Goal: Feedback & Contribution: Submit feedback/report problem

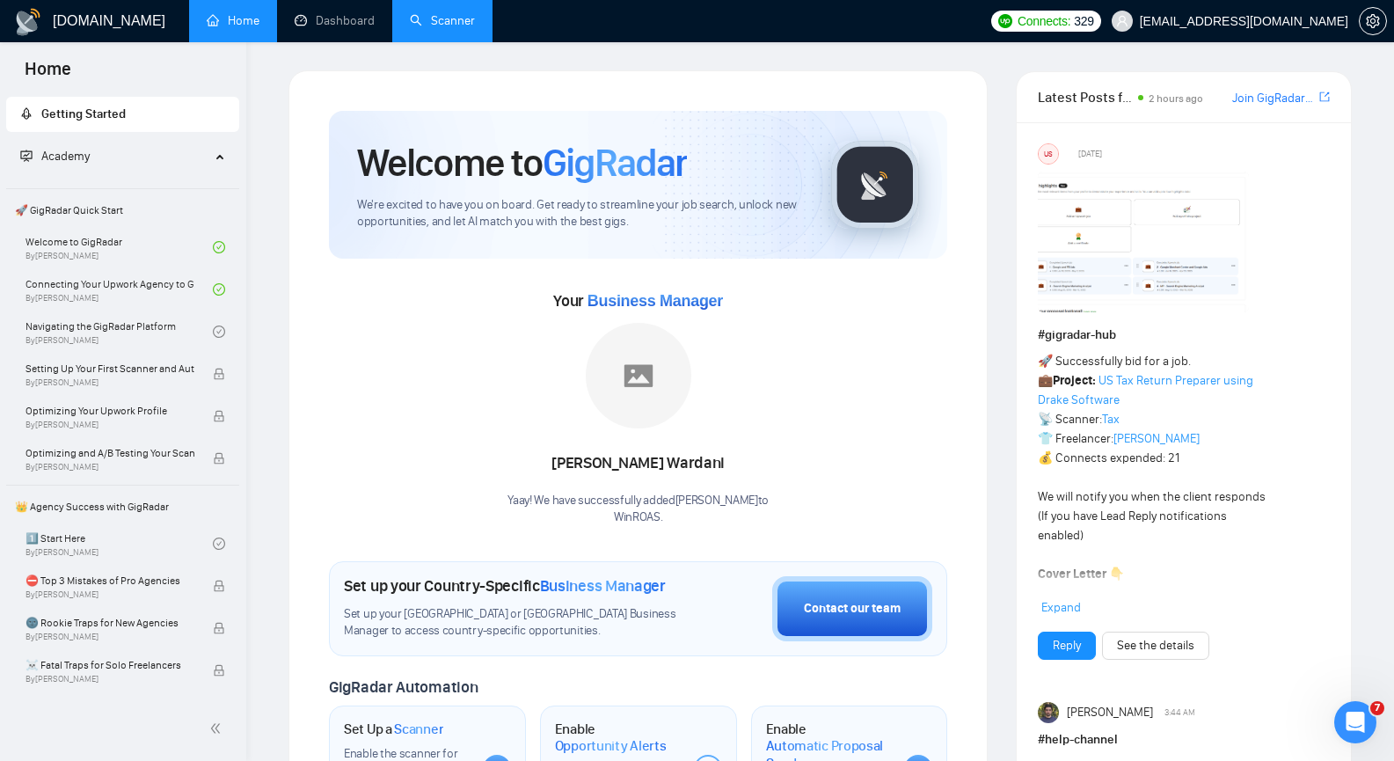
click at [419, 25] on link "Scanner" at bounding box center [442, 20] width 65 height 15
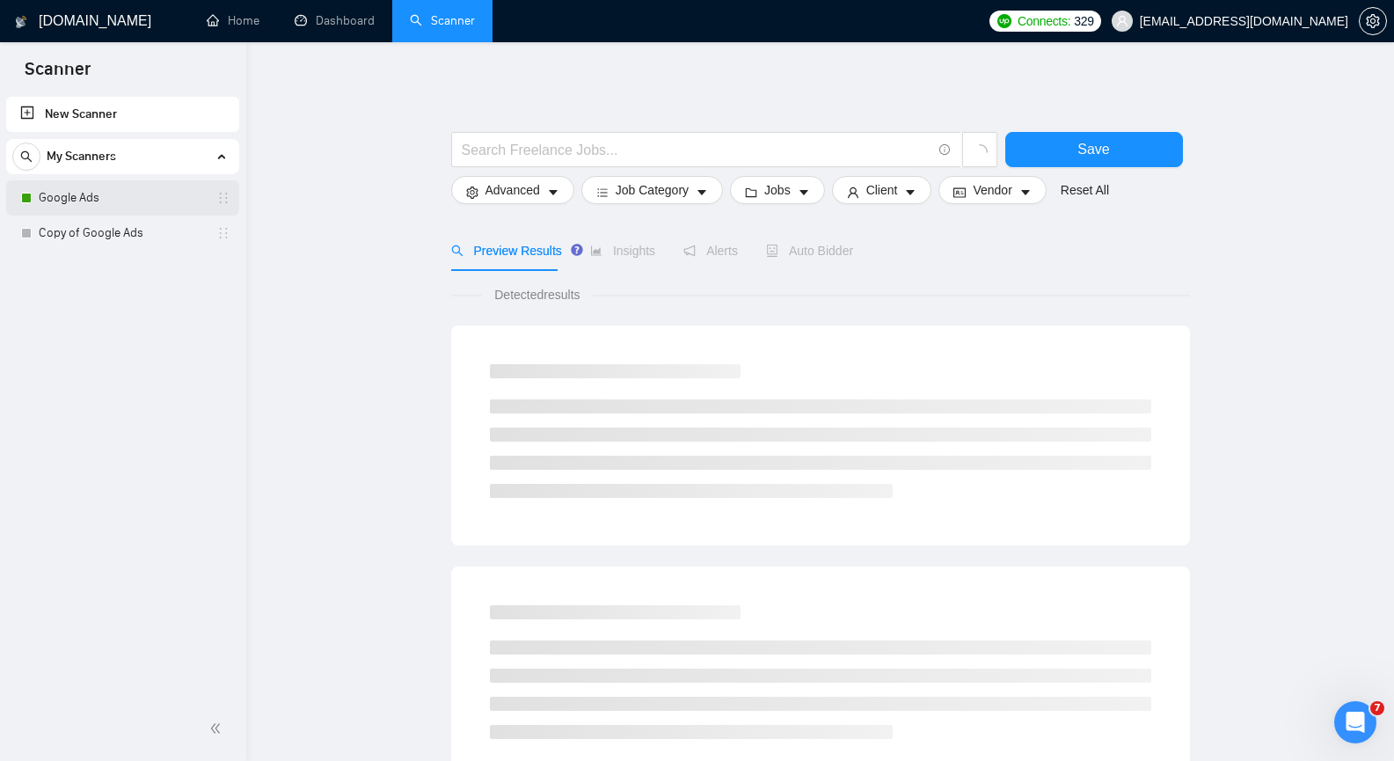
click at [145, 206] on link "Google Ads" at bounding box center [122, 197] width 167 height 35
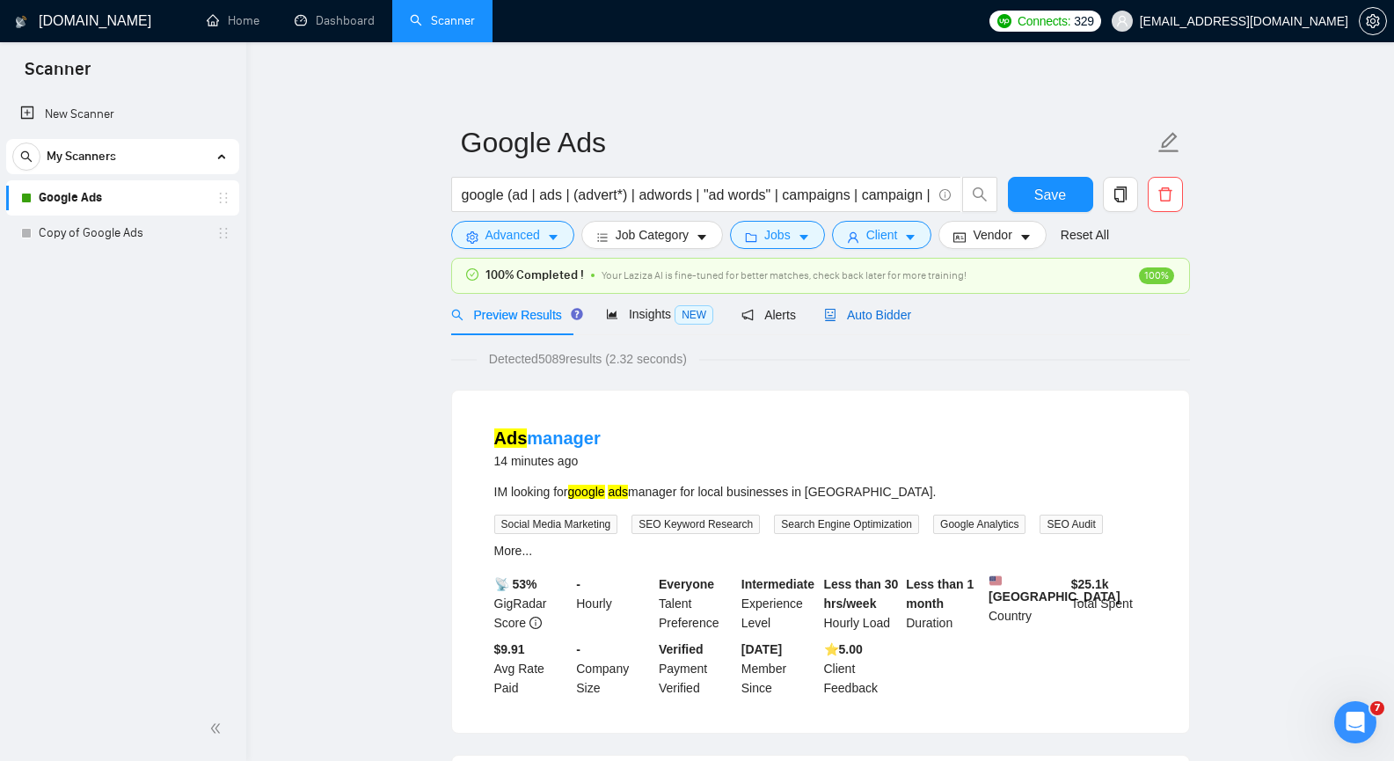
click at [862, 311] on span "Auto Bidder" at bounding box center [867, 315] width 87 height 14
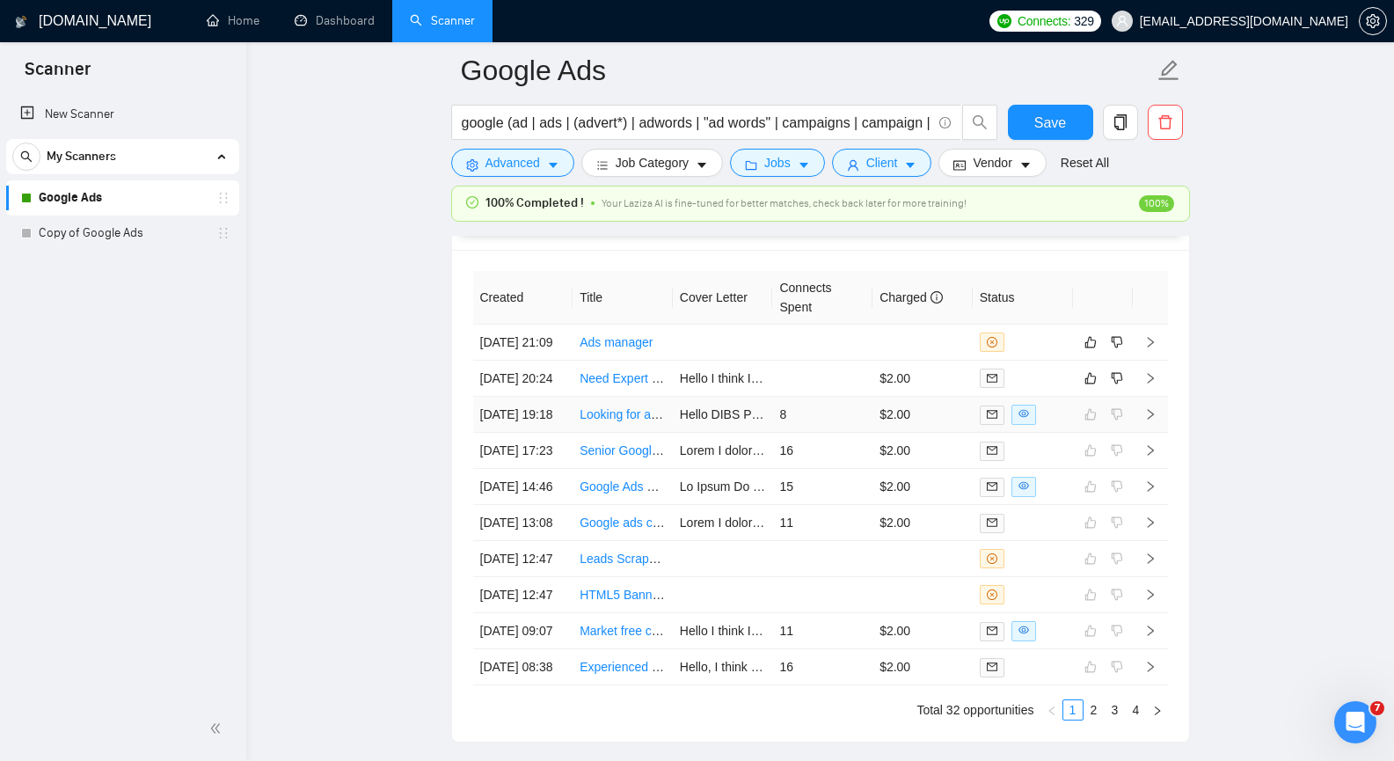
scroll to position [4396, 0]
click at [1153, 384] on icon "right" at bounding box center [1150, 378] width 12 height 12
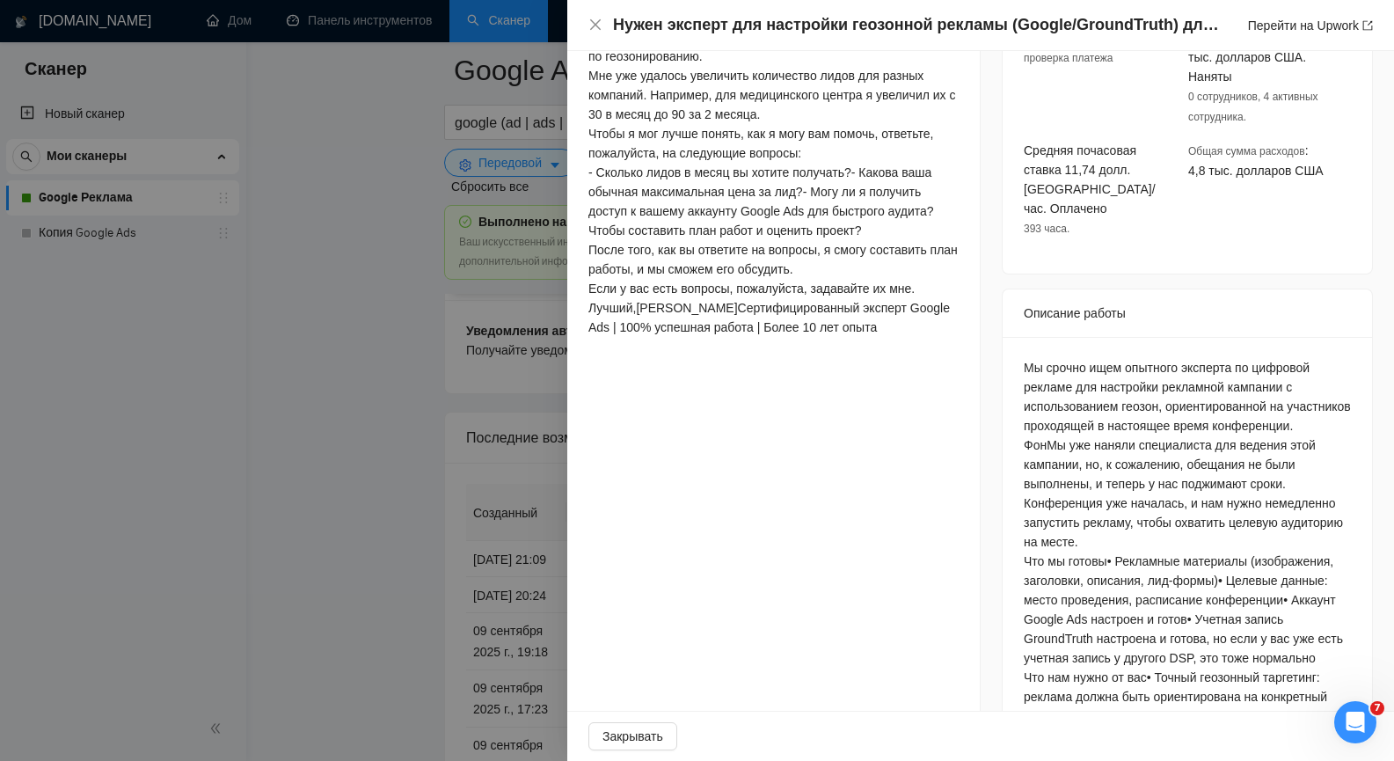
scroll to position [624, 0]
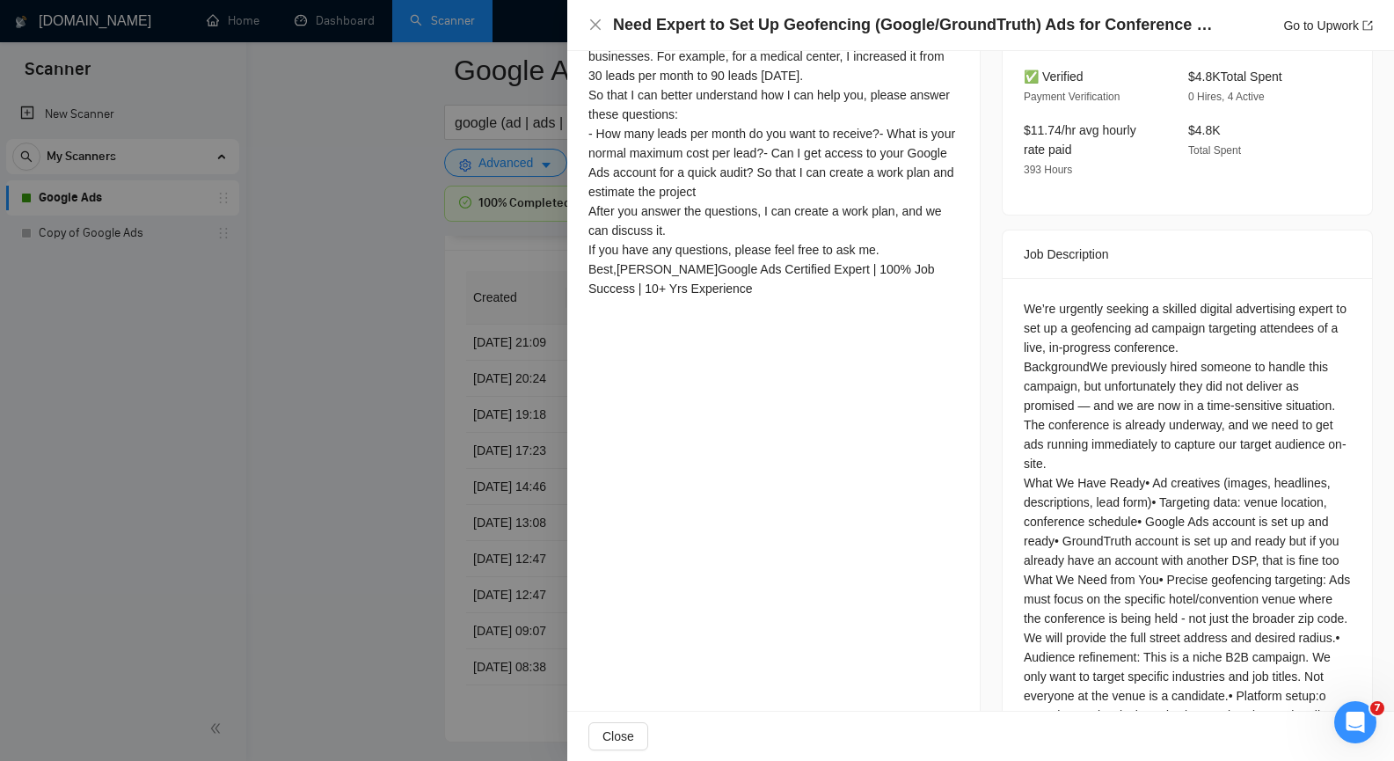
click at [397, 419] on div at bounding box center [697, 380] width 1394 height 761
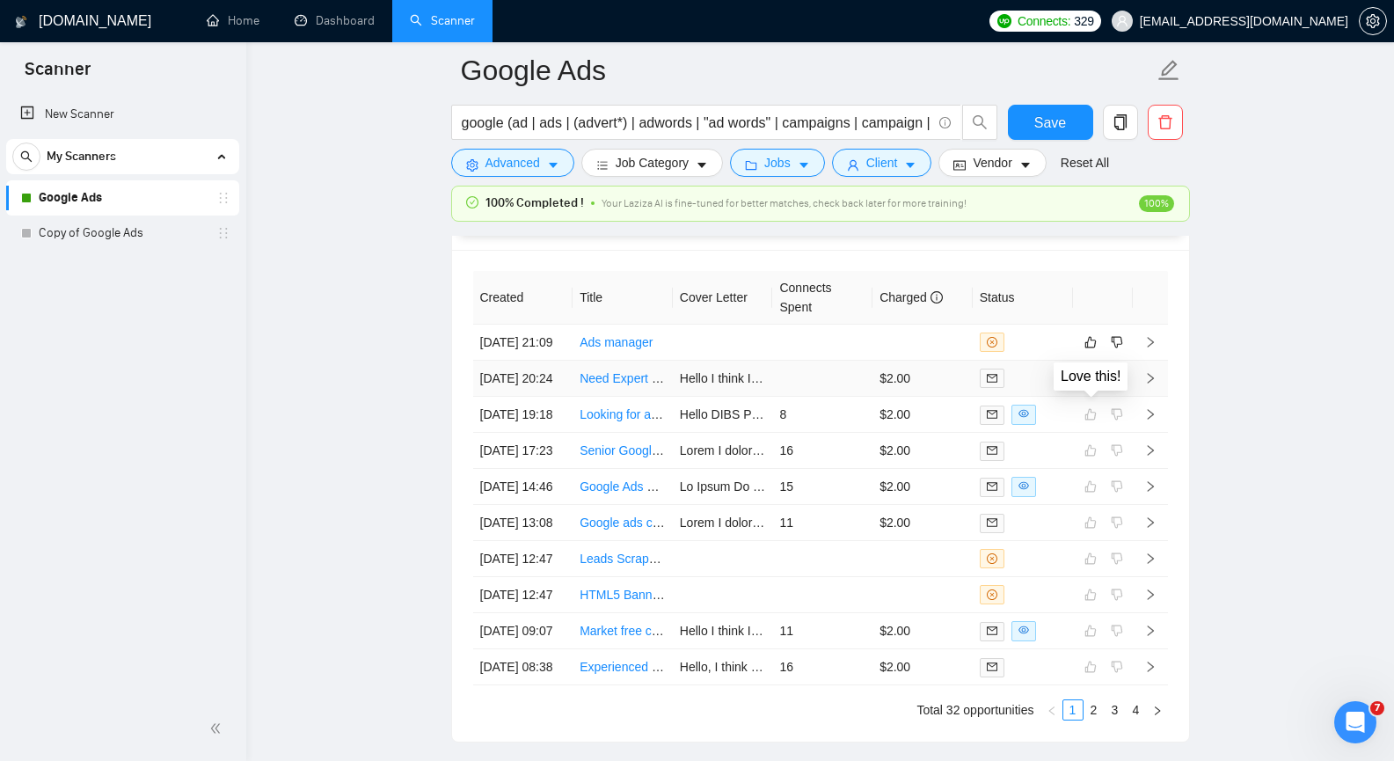
click at [1100, 389] on button "button" at bounding box center [1090, 378] width 21 height 21
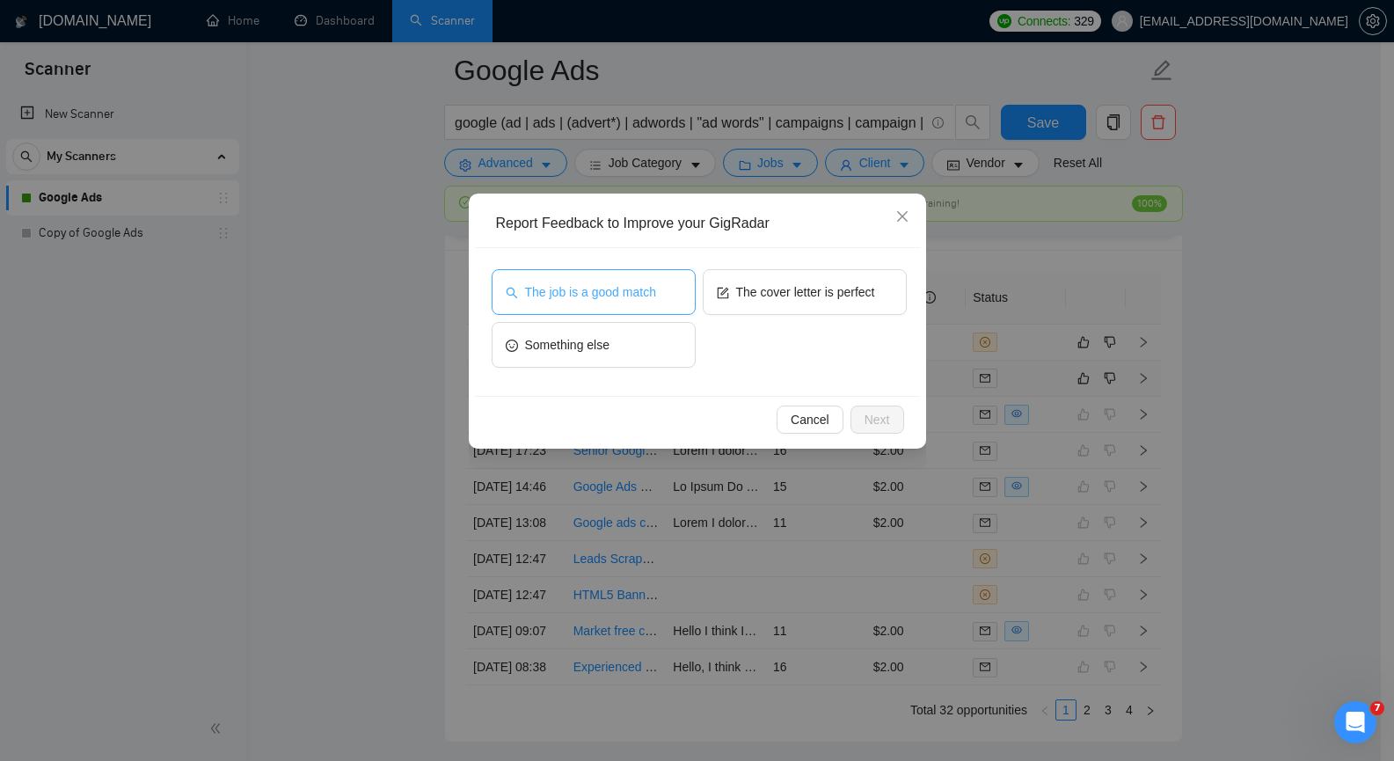
click at [610, 296] on span "The job is a good match" at bounding box center [590, 291] width 131 height 19
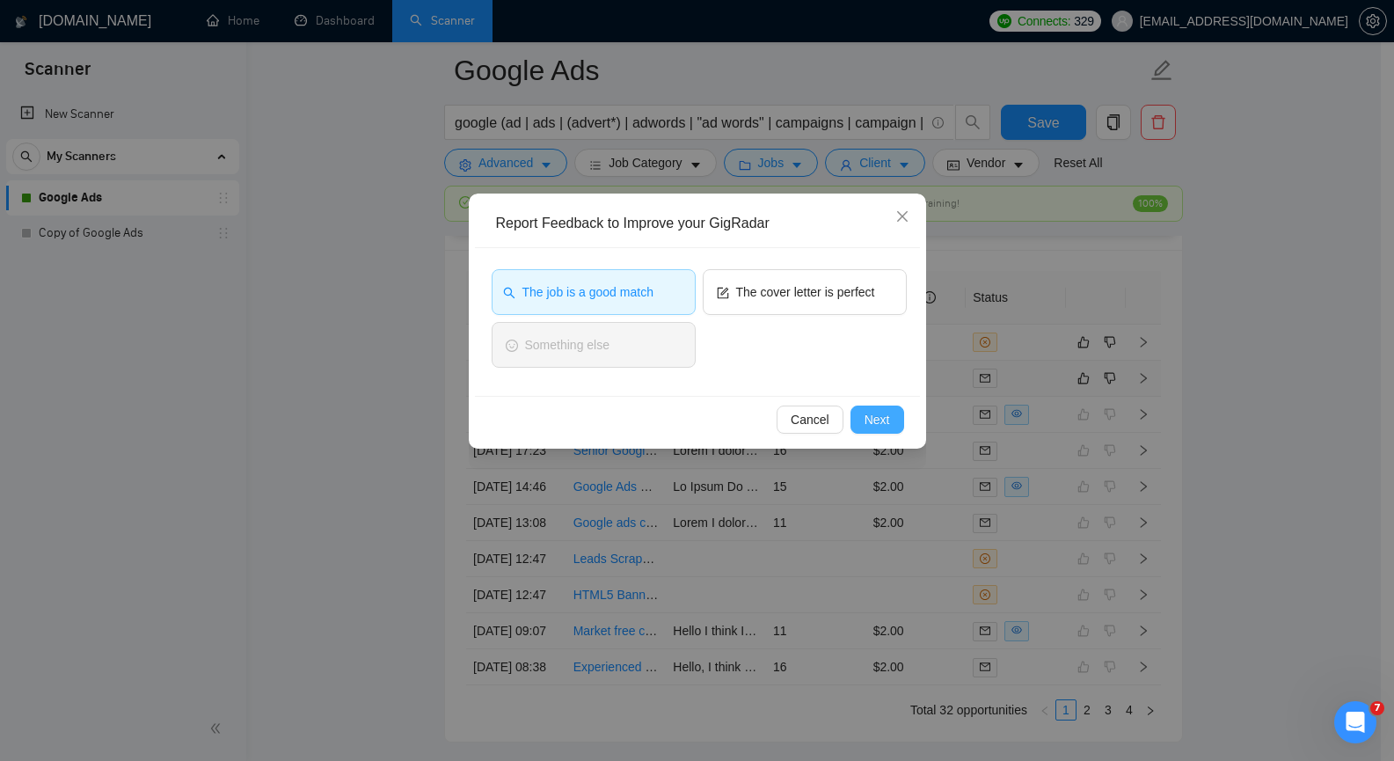
click at [867, 413] on span "Next" at bounding box center [876, 419] width 25 height 19
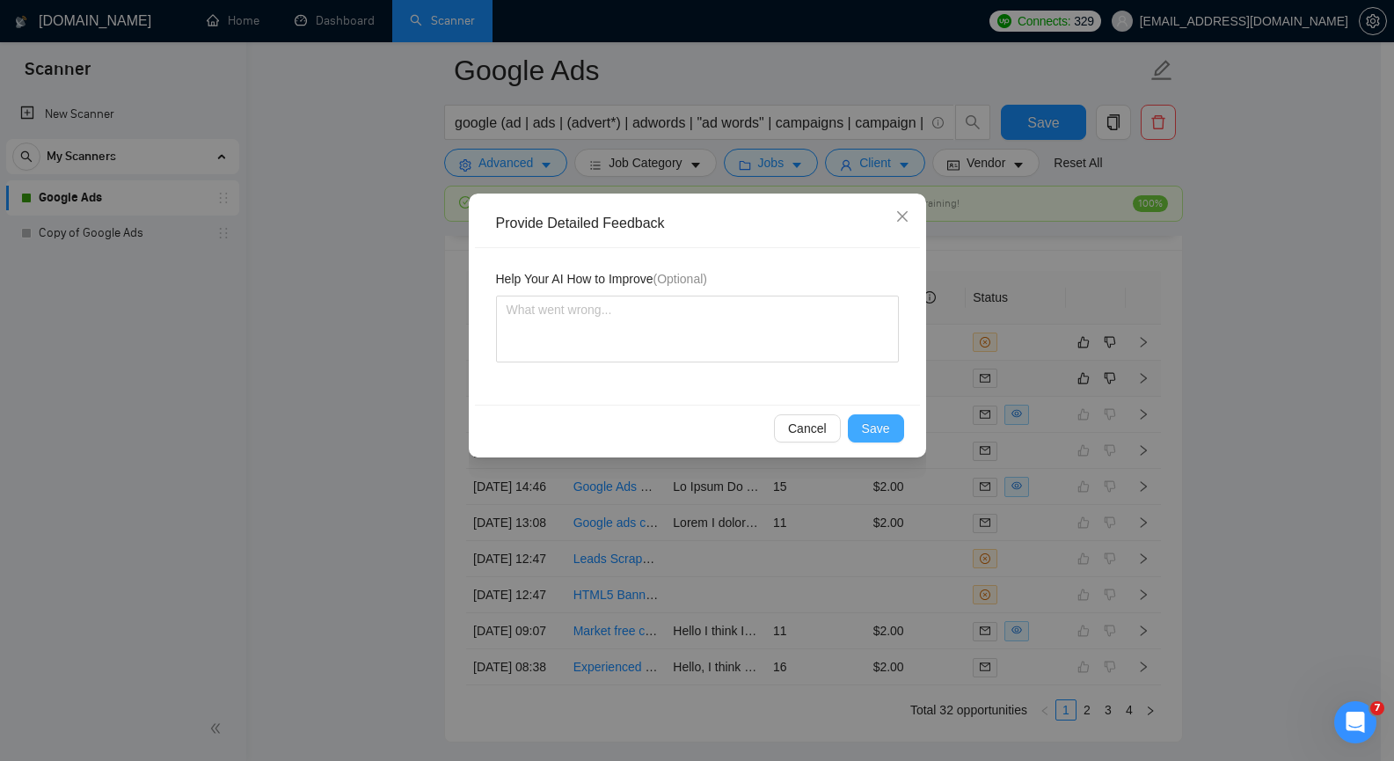
click at [868, 422] on span "Save" at bounding box center [876, 427] width 28 height 19
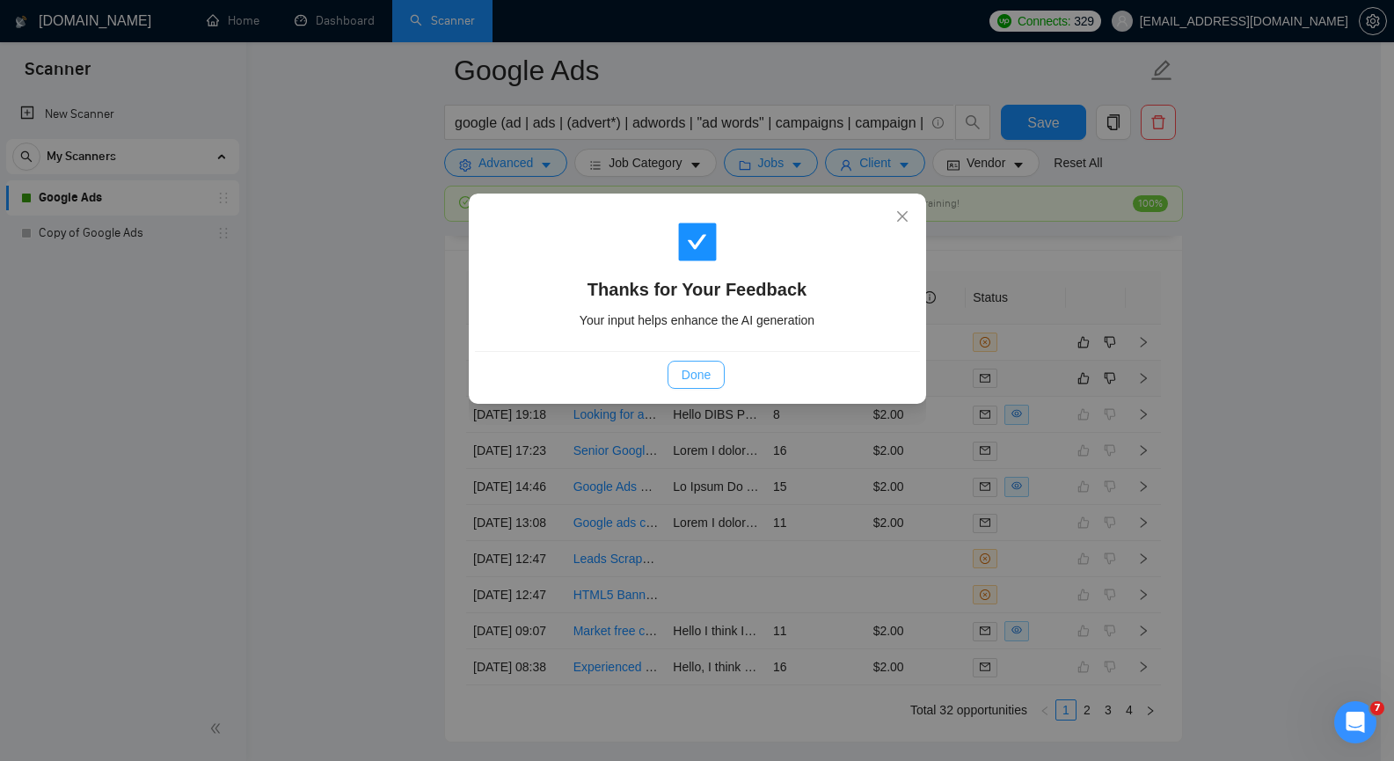
click at [697, 375] on span "Done" at bounding box center [695, 374] width 29 height 19
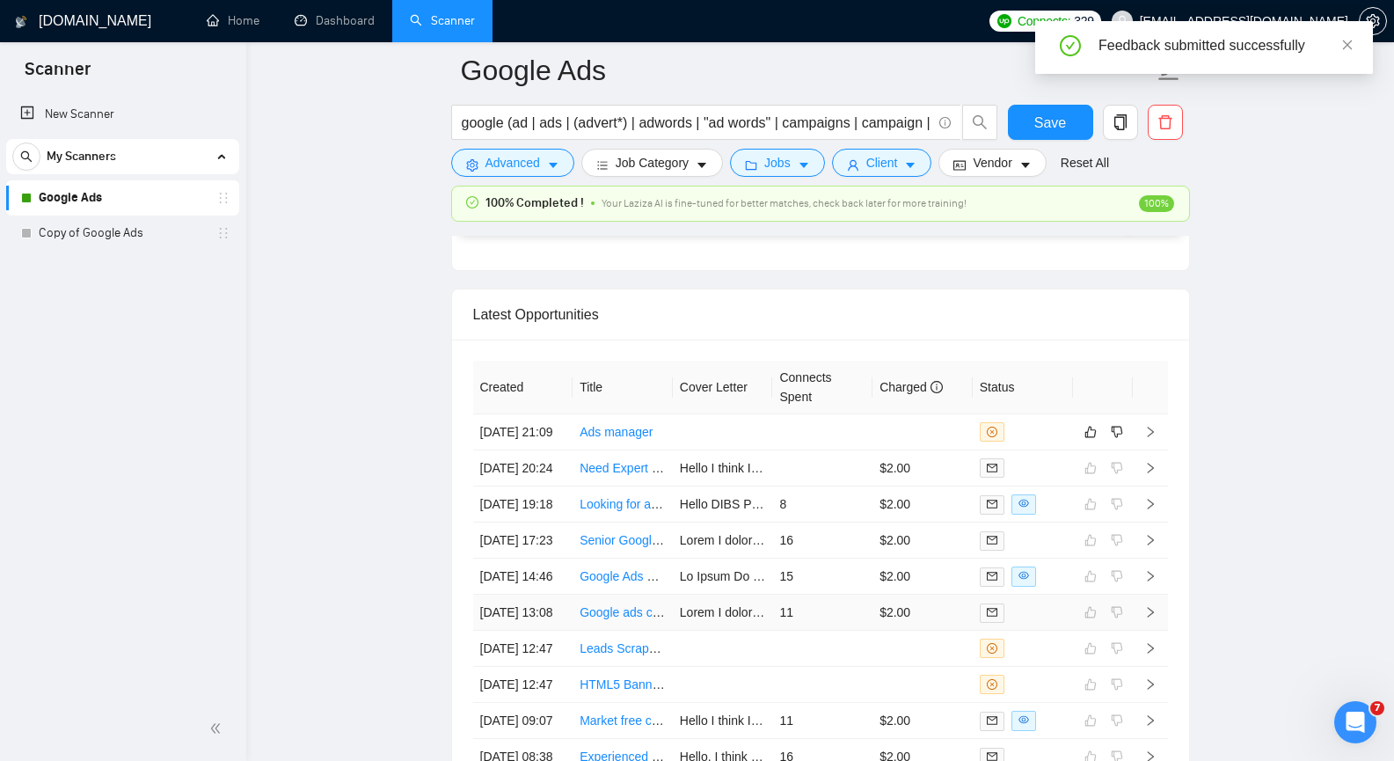
scroll to position [4220, 0]
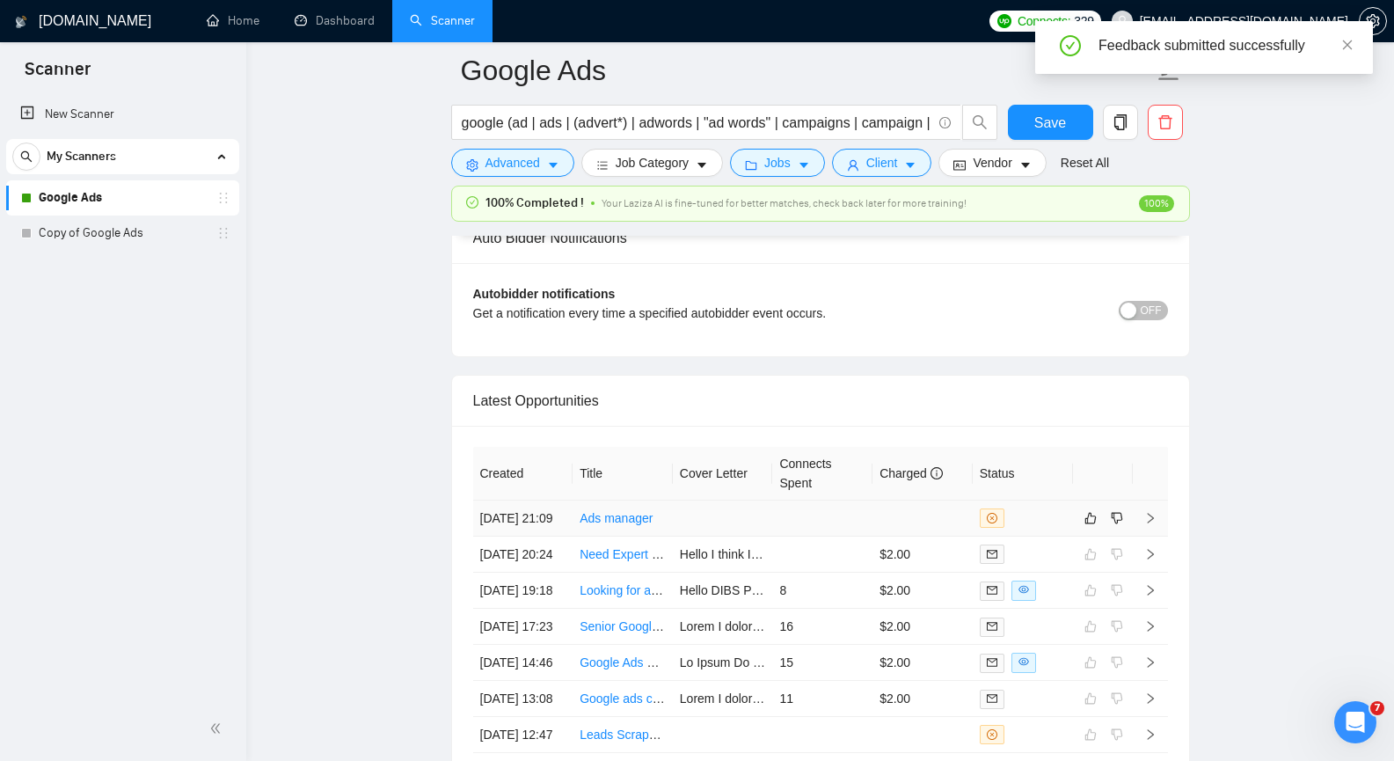
click at [1156, 528] on td at bounding box center [1149, 518] width 35 height 36
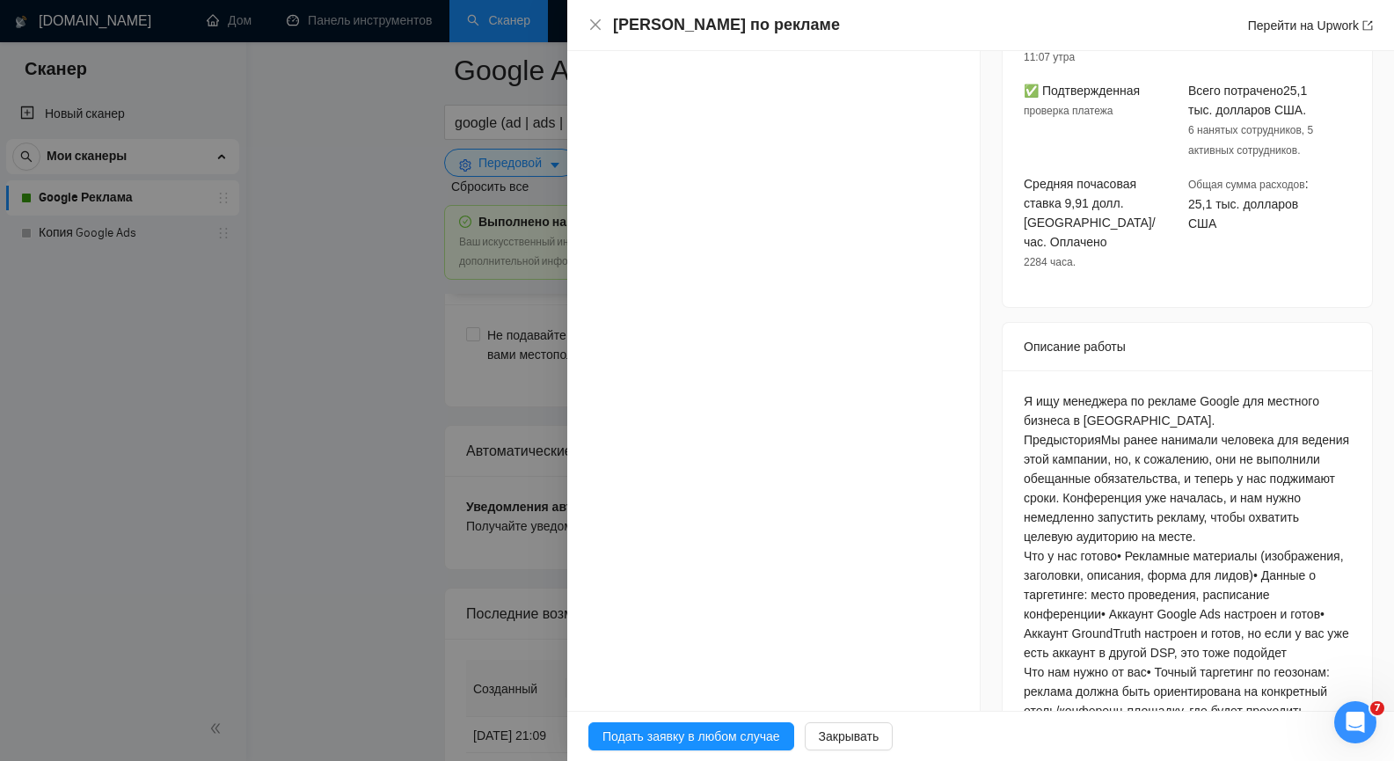
scroll to position [712, 0]
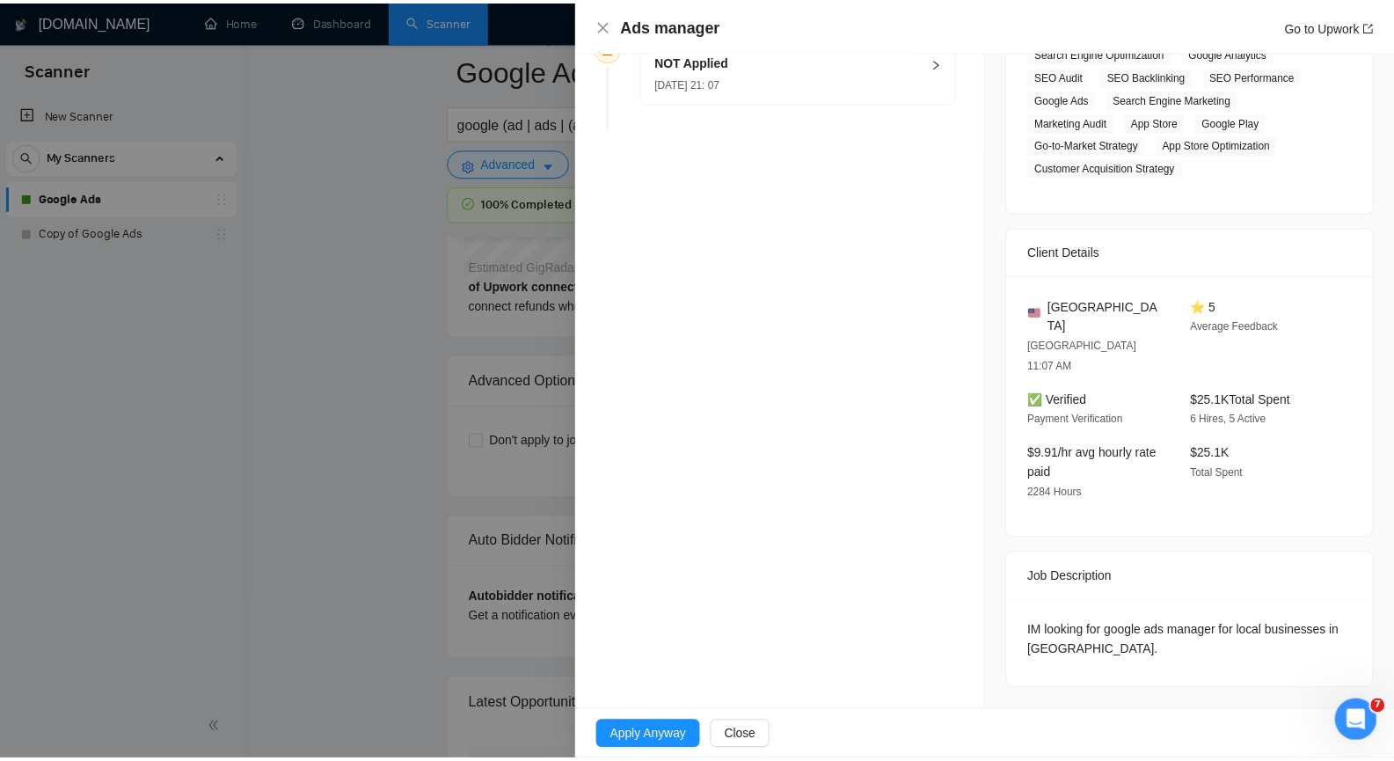
scroll to position [305, 0]
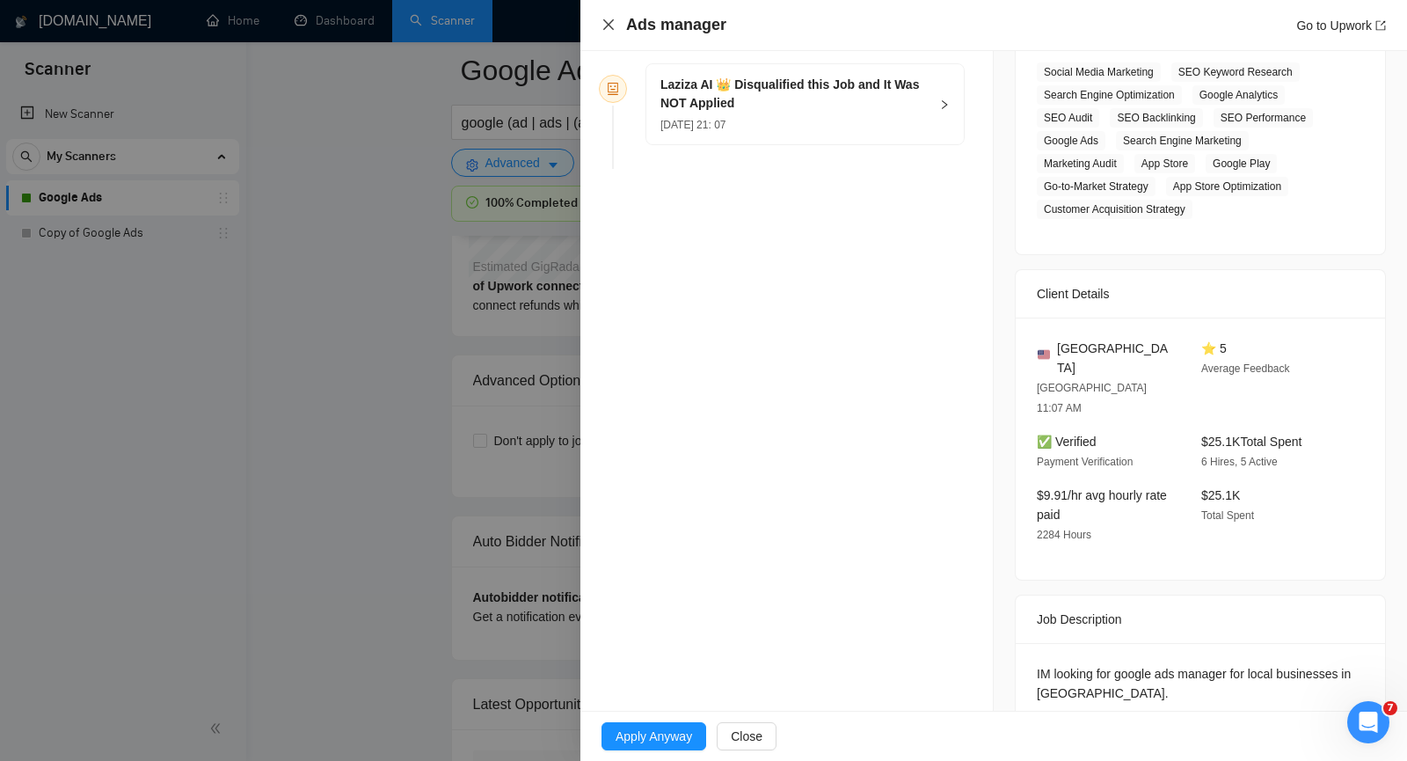
click at [607, 24] on icon "close" at bounding box center [608, 24] width 11 height 11
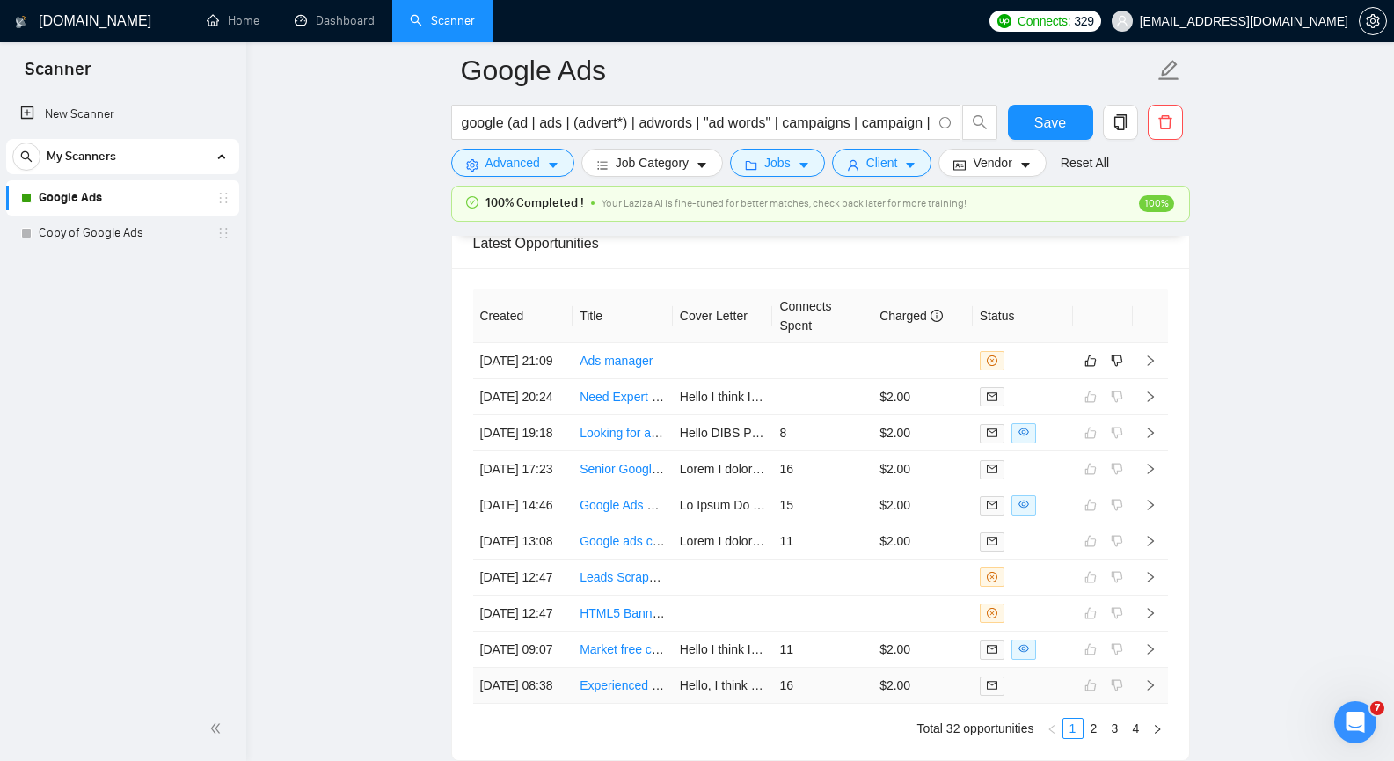
scroll to position [4339, 0]
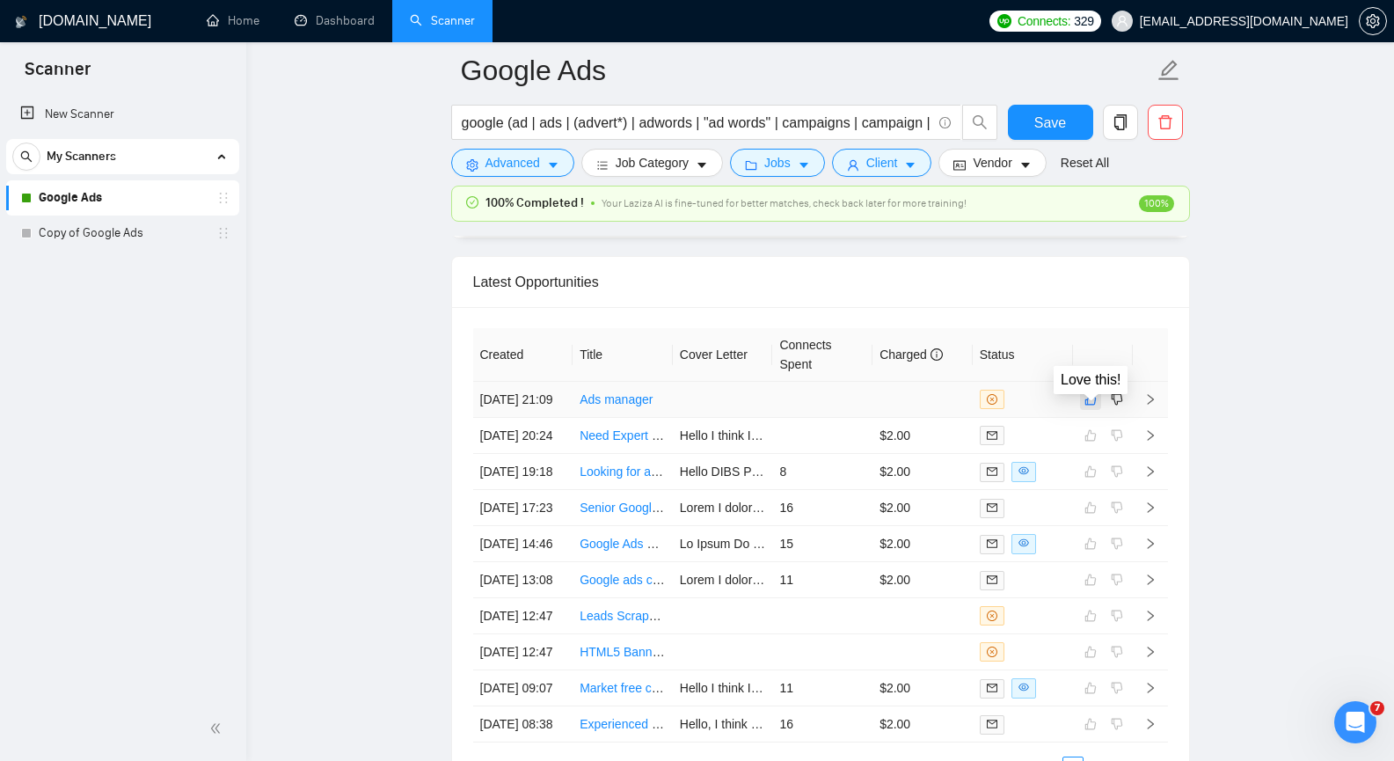
click at [1094, 405] on icon "like" at bounding box center [1089, 399] width 11 height 11
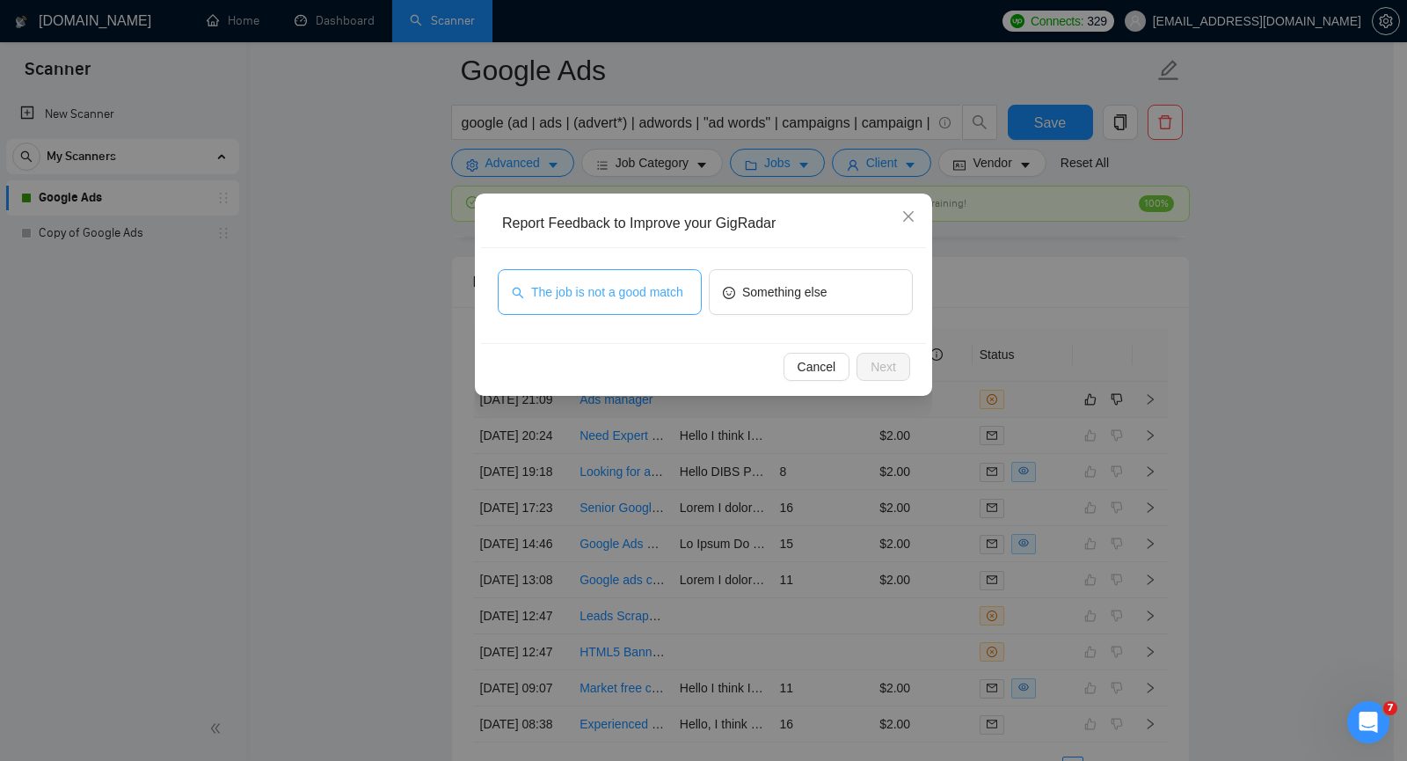
click at [665, 297] on span "The job is not a good match" at bounding box center [607, 291] width 152 height 19
click at [886, 361] on span "Next" at bounding box center [882, 366] width 25 height 19
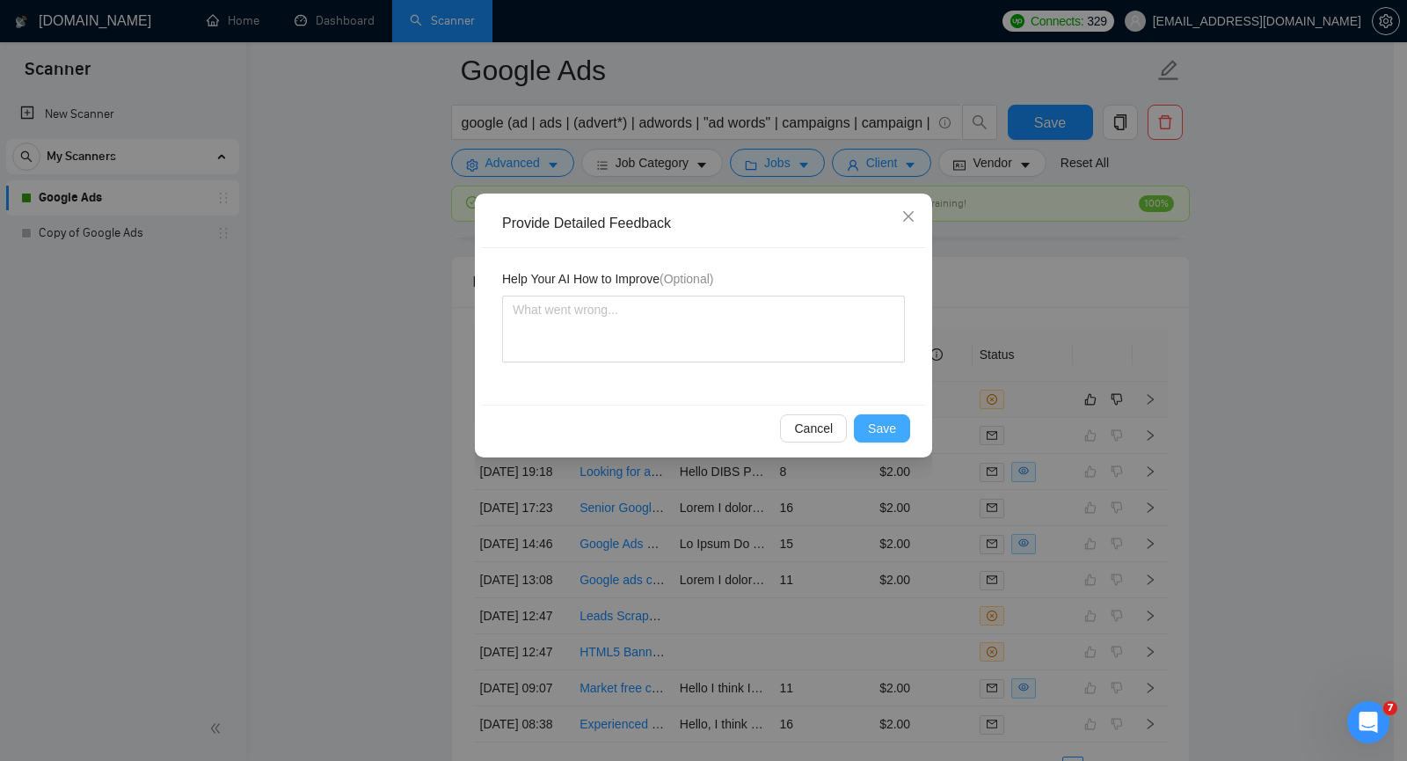
click at [887, 419] on span "Save" at bounding box center [882, 427] width 28 height 19
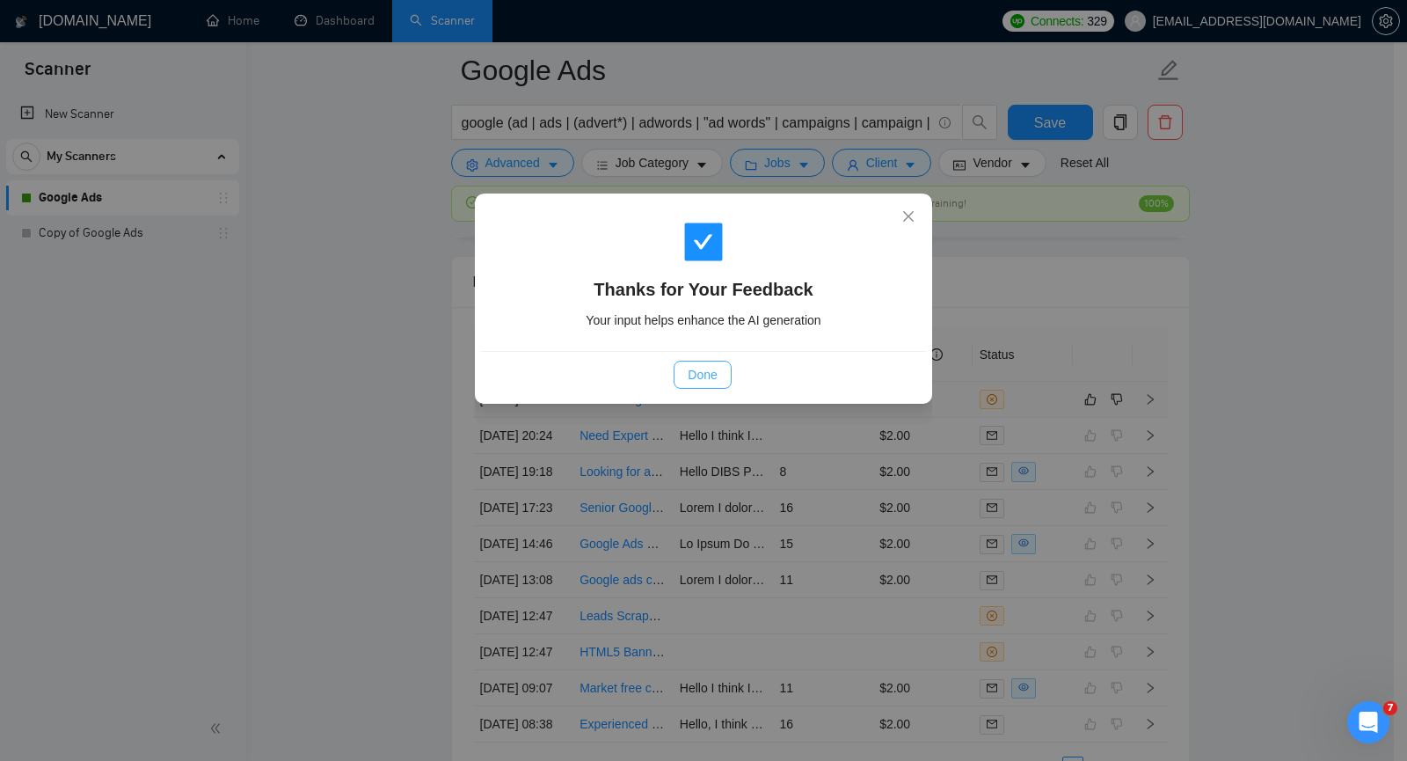
click at [691, 365] on span "Done" at bounding box center [702, 374] width 29 height 19
